Goal: Task Accomplishment & Management: Complete application form

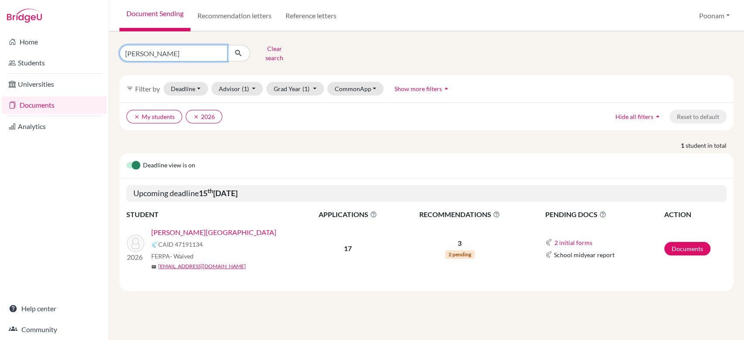
click at [185, 52] on input "naisha" at bounding box center [173, 53] width 108 height 17
type input "rhianna"
click button "submit" at bounding box center [238, 53] width 23 height 17
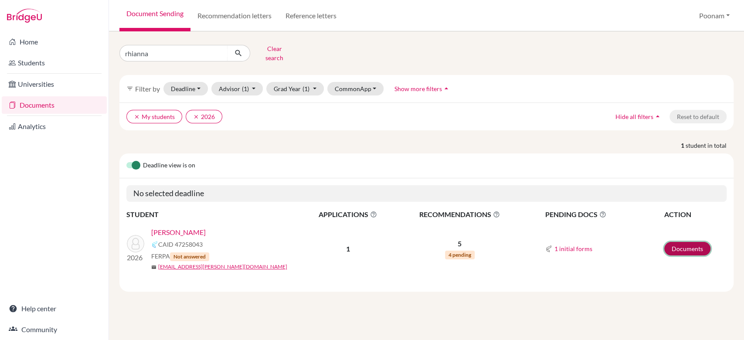
click at [678, 242] on link "Documents" at bounding box center [688, 249] width 46 height 14
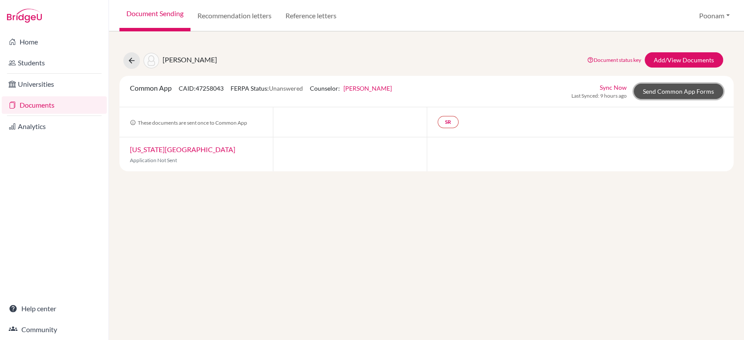
click at [678, 89] on link "Send Common App Forms" at bounding box center [678, 91] width 89 height 15
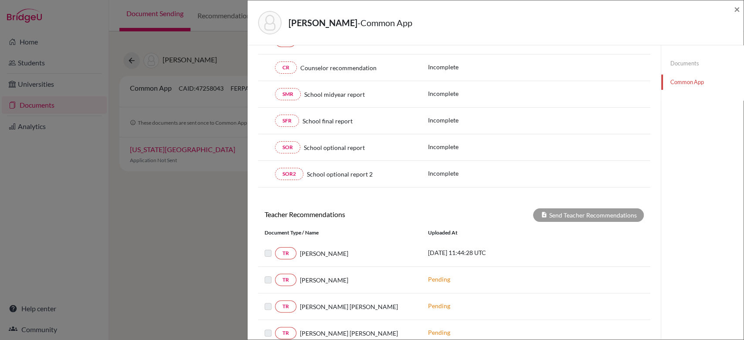
scroll to position [144, 0]
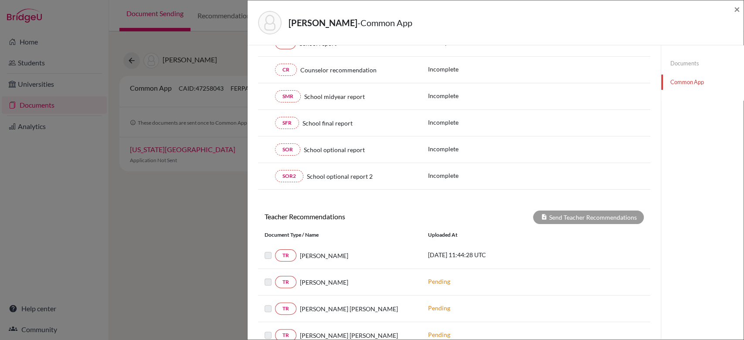
click at [340, 74] on div "CR Counselor recommendation" at bounding box center [340, 70] width 150 height 12
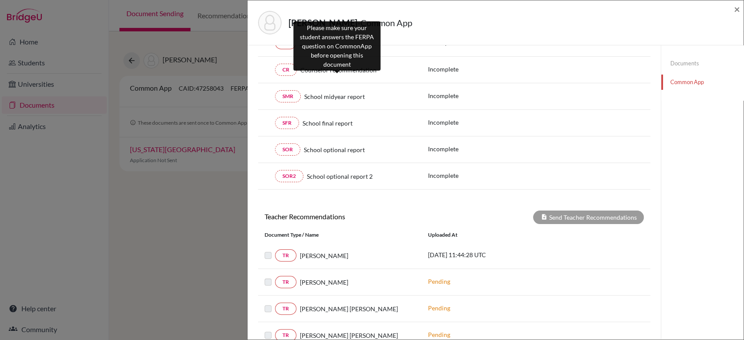
click at [339, 72] on span "Counselor recommendation" at bounding box center [338, 69] width 76 height 9
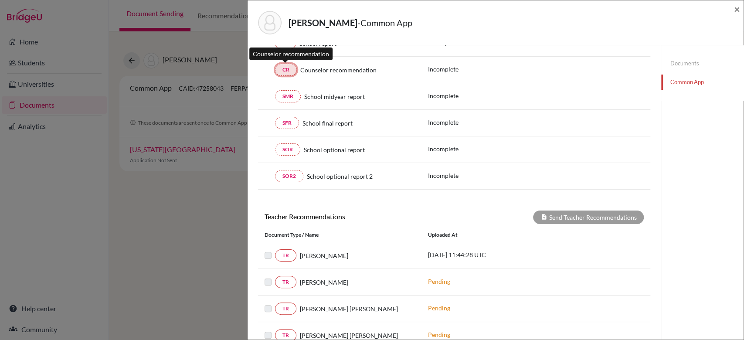
click at [276, 70] on link "CR" at bounding box center [286, 70] width 22 height 12
click at [671, 65] on link "Documents" at bounding box center [703, 63] width 82 height 15
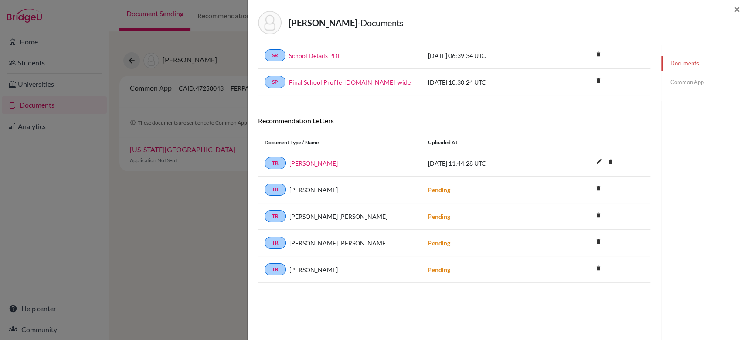
scroll to position [22, 0]
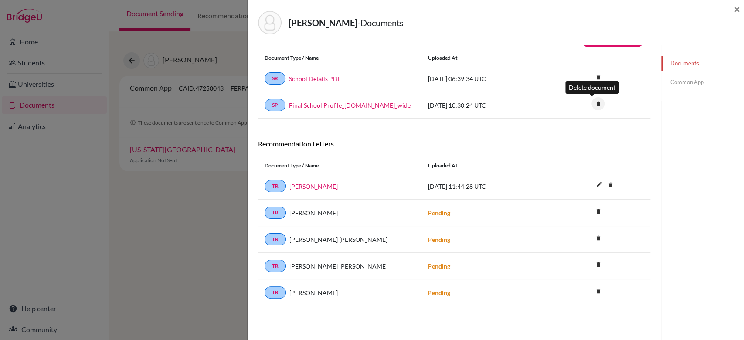
click at [592, 108] on icon "delete" at bounding box center [598, 103] width 13 height 13
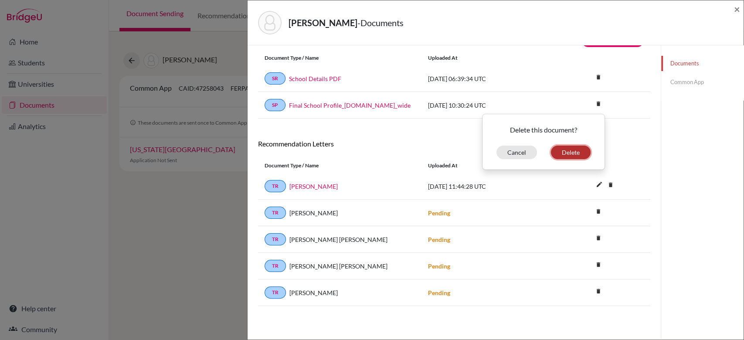
click at [565, 150] on button "Delete" at bounding box center [571, 153] width 40 height 14
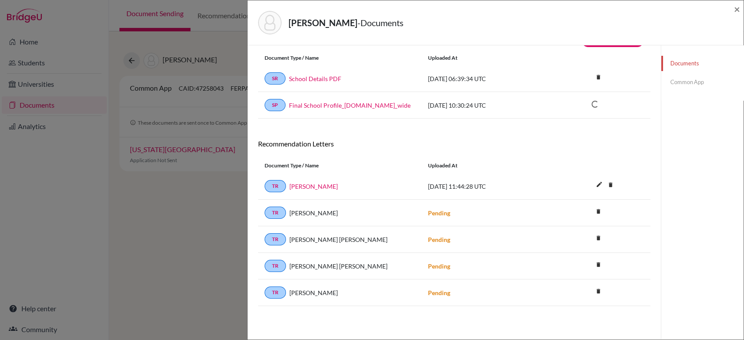
scroll to position [45, 0]
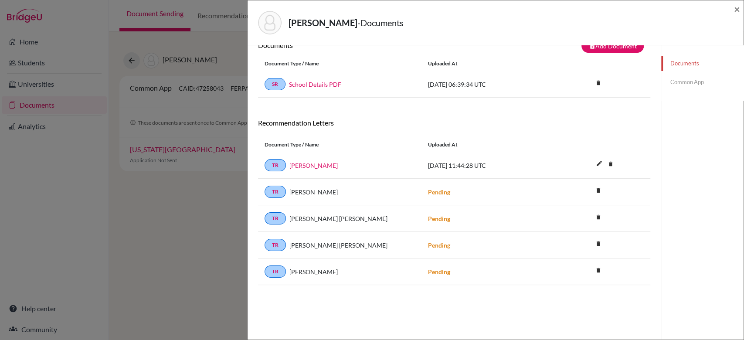
click at [687, 79] on link "Common App" at bounding box center [703, 82] width 82 height 15
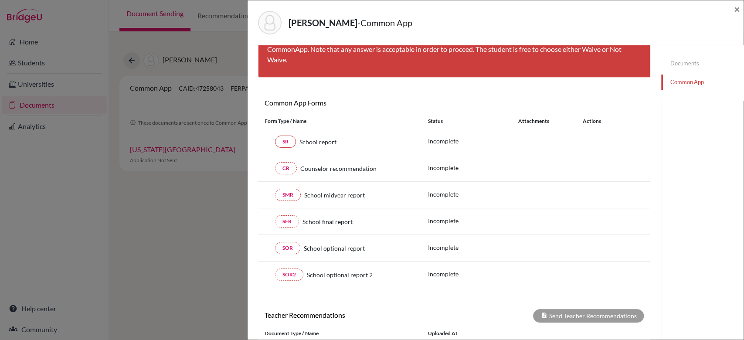
click at [136, 51] on div "Nambiar, Rhianna - Common App × × Please ask your student to answer the FERPA q…" at bounding box center [372, 170] width 744 height 340
click at [735, 13] on span "×" at bounding box center [737, 9] width 6 height 13
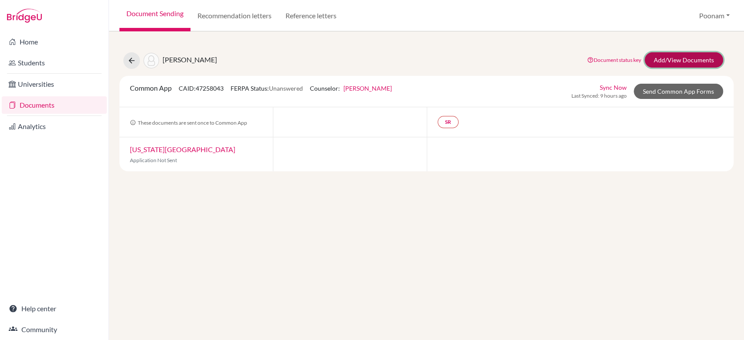
click at [675, 61] on link "Add/View Documents" at bounding box center [684, 59] width 79 height 15
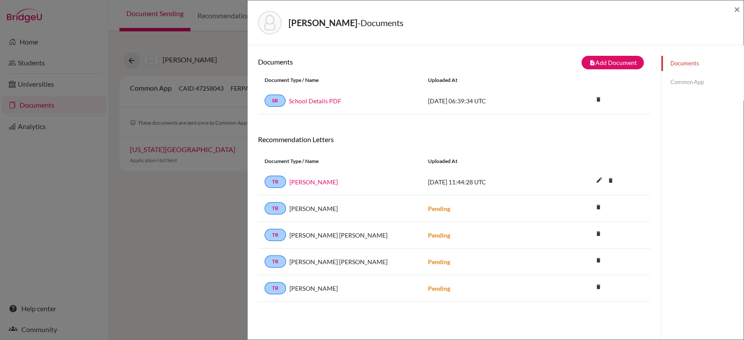
click at [673, 82] on link "Common App" at bounding box center [703, 82] width 82 height 15
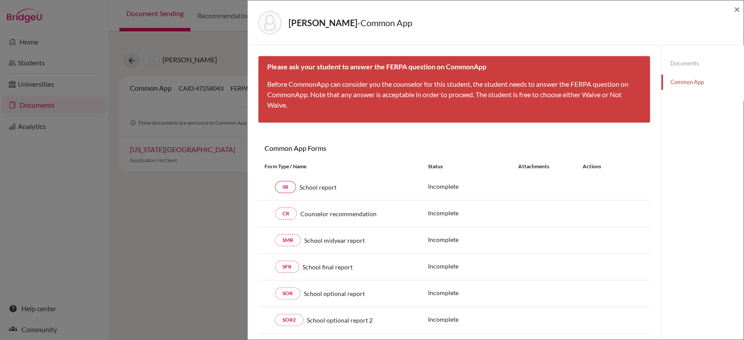
click at [731, 14] on div "Nambiar, Rhianna - Common App ×" at bounding box center [495, 23] width 489 height 38
click at [733, 12] on div "Nambiar, Rhianna - Common App ×" at bounding box center [495, 23] width 489 height 38
click at [734, 10] on span "×" at bounding box center [737, 9] width 6 height 13
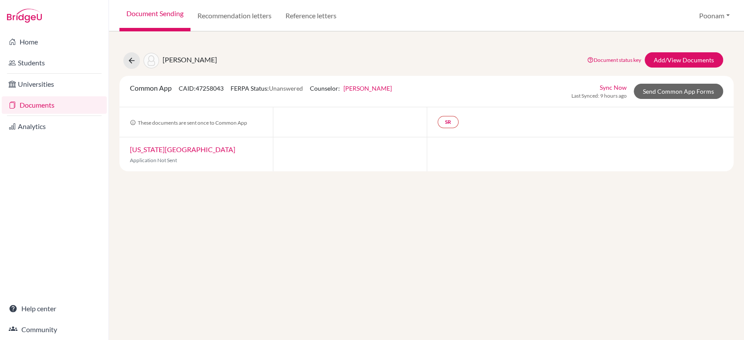
click at [147, 8] on link "Document Sending" at bounding box center [154, 15] width 71 height 31
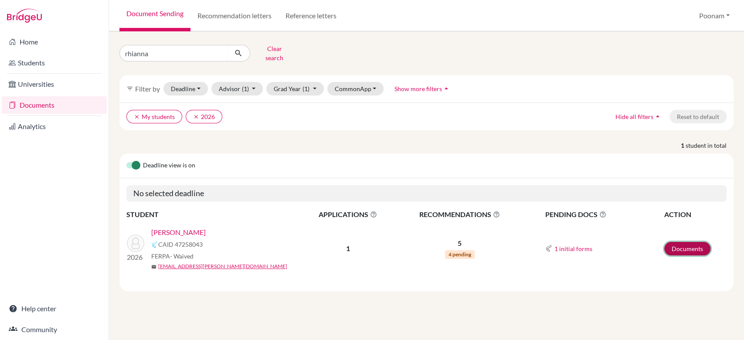
click at [691, 245] on link "Documents" at bounding box center [688, 249] width 46 height 14
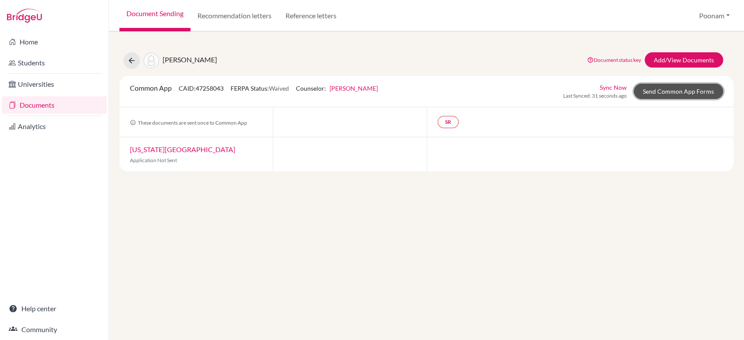
click at [682, 90] on link "Send Common App Forms" at bounding box center [678, 91] width 89 height 15
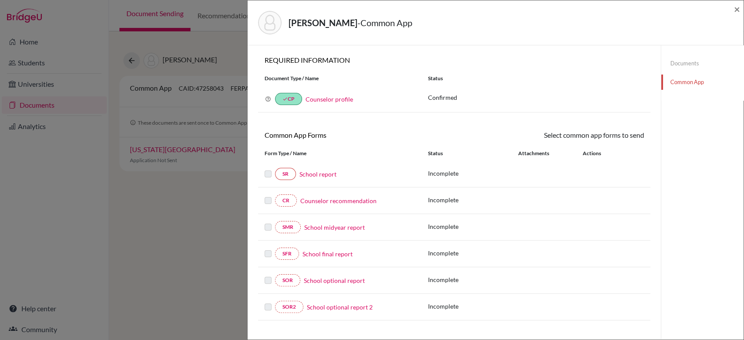
click at [355, 198] on link "Counselor recommendation" at bounding box center [338, 200] width 76 height 9
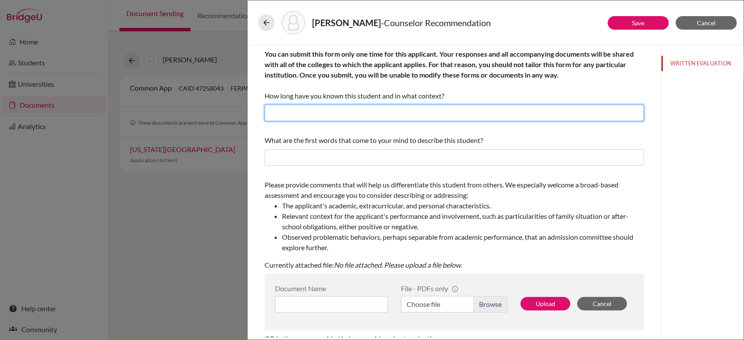
click at [385, 115] on input "text" at bounding box center [454, 113] width 379 height 17
type input "I have known him for 2 academic years as his College and Career guidance Counse…"
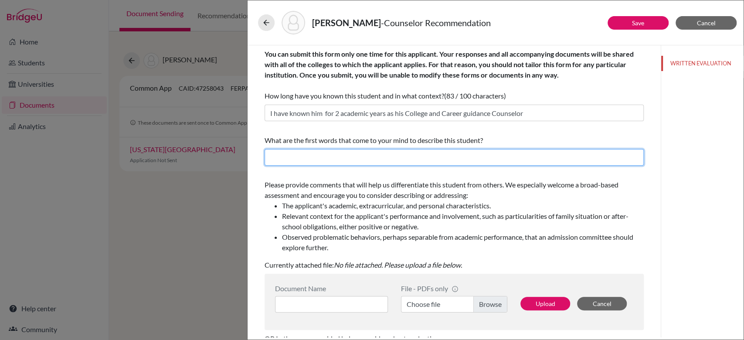
click at [345, 162] on input "text" at bounding box center [454, 157] width 379 height 17
type input "intelligent , ambitious student , focused and goal-oriented."
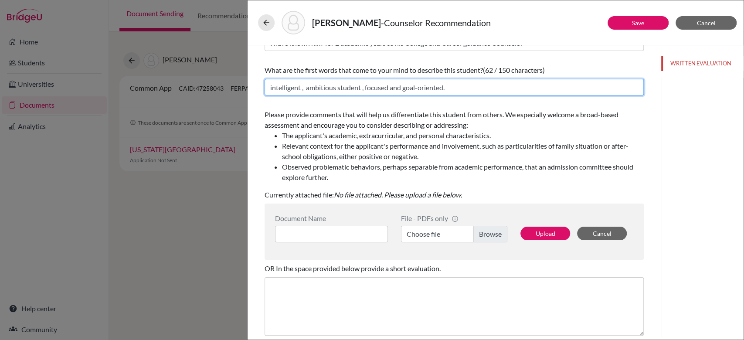
scroll to position [82, 0]
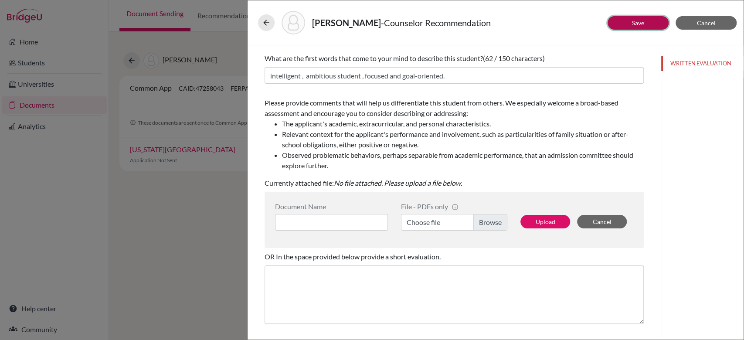
click at [650, 19] on button "Save" at bounding box center [638, 23] width 61 height 14
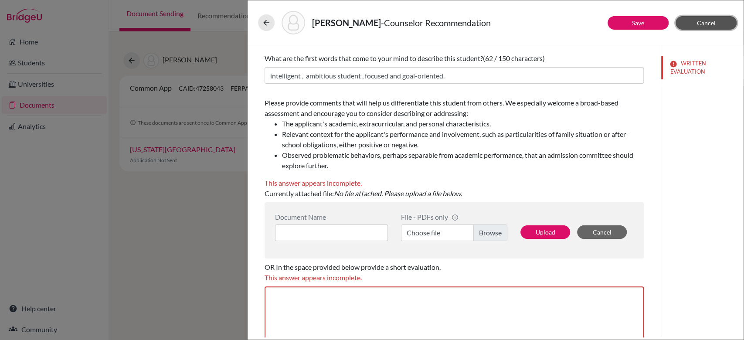
click at [723, 19] on button "Cancel" at bounding box center [706, 23] width 61 height 14
